Goal: Task Accomplishment & Management: Complete application form

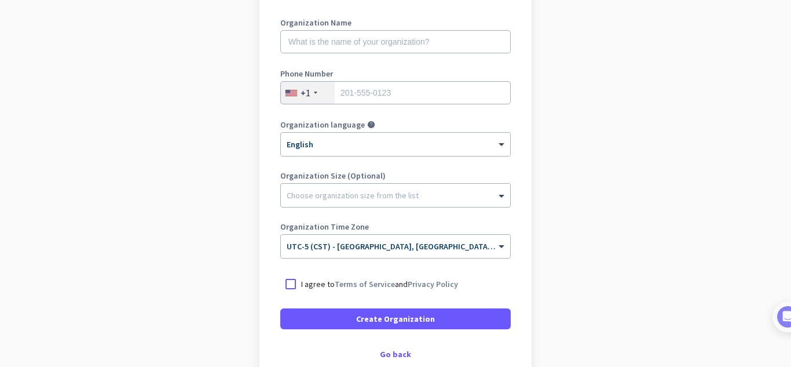
scroll to position [174, 0]
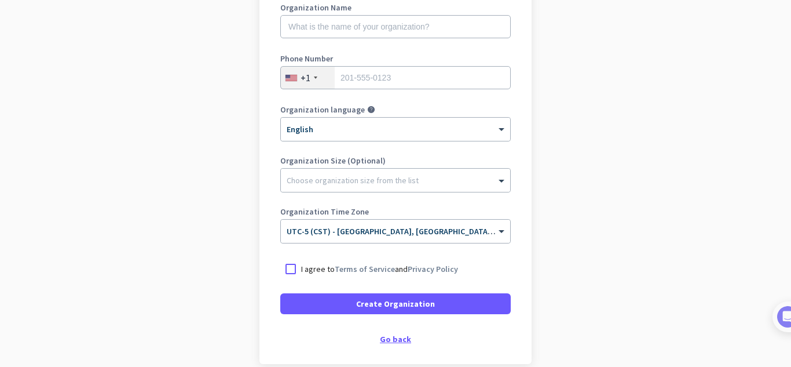
click at [390, 338] on div "Go back" at bounding box center [395, 339] width 231 height 8
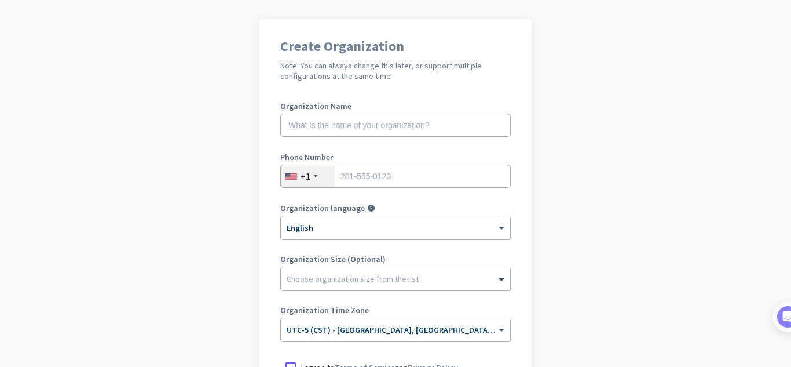
scroll to position [55, 0]
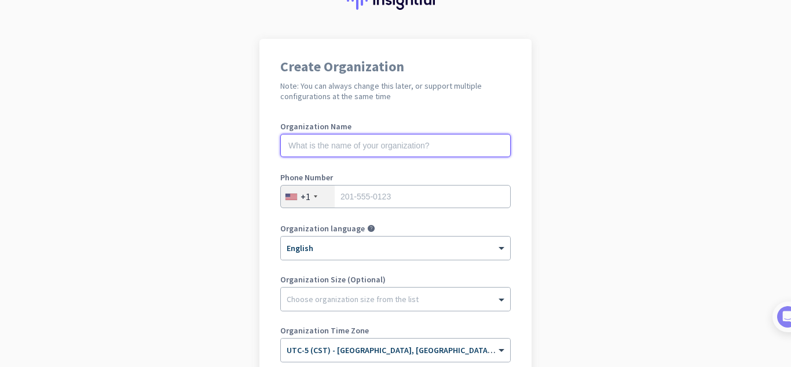
click at [360, 145] on input "text" at bounding box center [395, 145] width 231 height 23
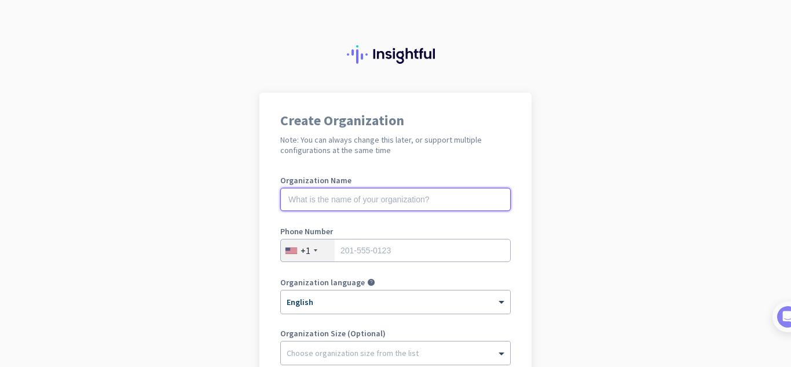
scroll to position [0, 0]
